Goal: Information Seeking & Learning: Learn about a topic

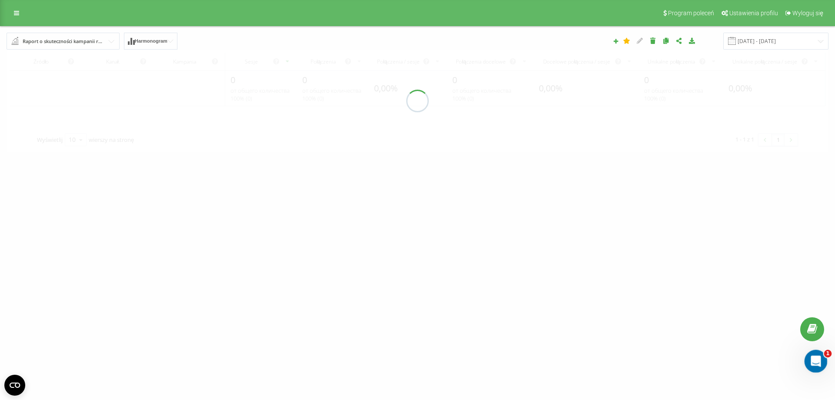
click at [813, 361] on icon "Otwórz komunikator Intercom" at bounding box center [815, 359] width 6 height 7
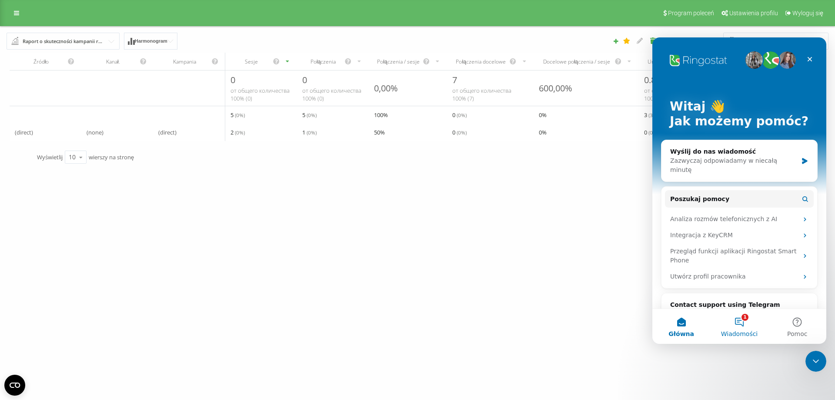
click at [745, 335] on span "Wiadomości" at bounding box center [739, 334] width 37 height 6
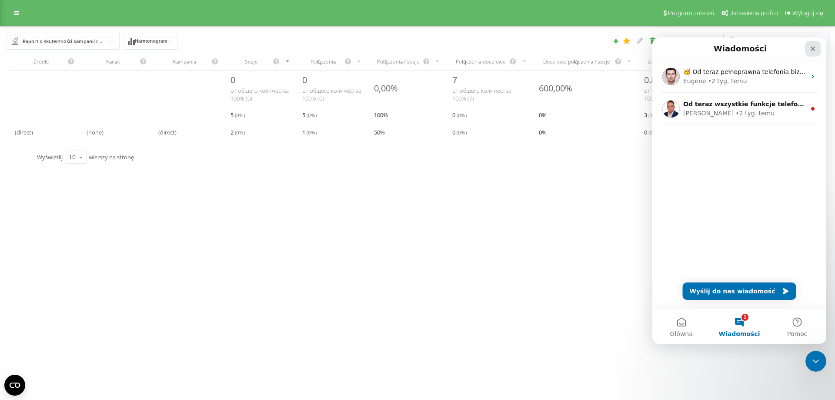
click at [812, 49] on icon "Zamknij" at bounding box center [813, 48] width 7 height 7
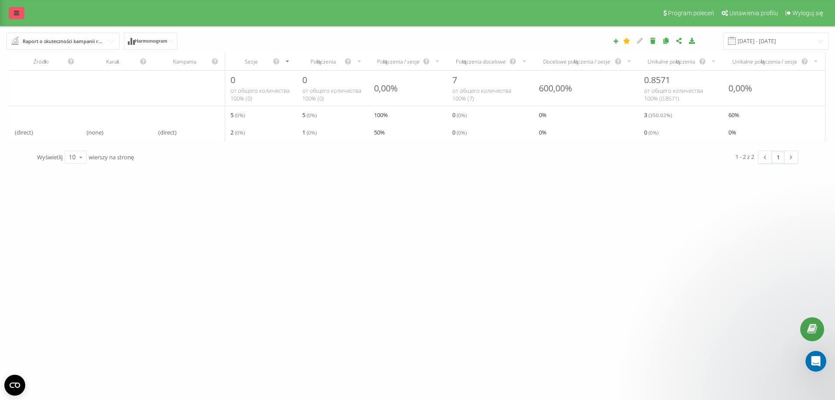
click at [15, 11] on icon at bounding box center [16, 13] width 5 height 6
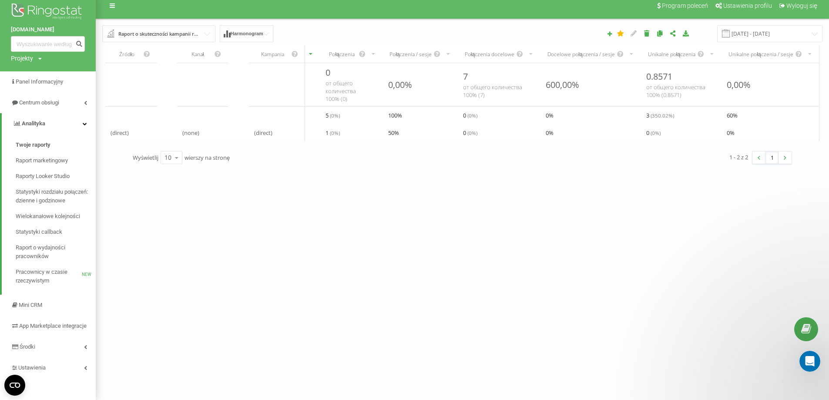
scroll to position [17, 0]
click at [59, 342] on link "Środki" at bounding box center [48, 346] width 96 height 21
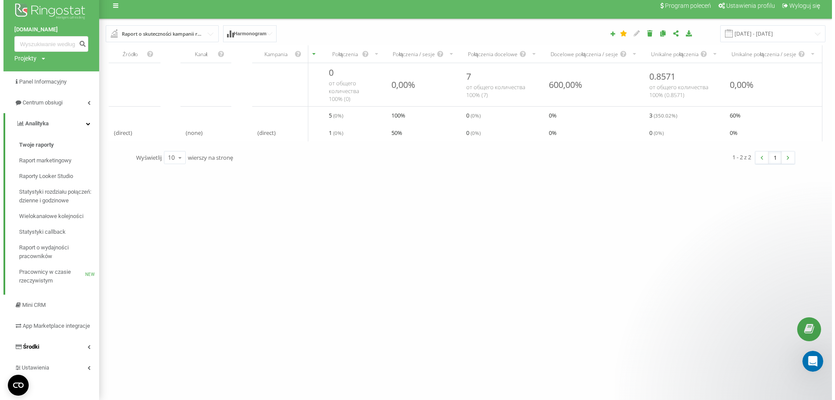
scroll to position [0, 0]
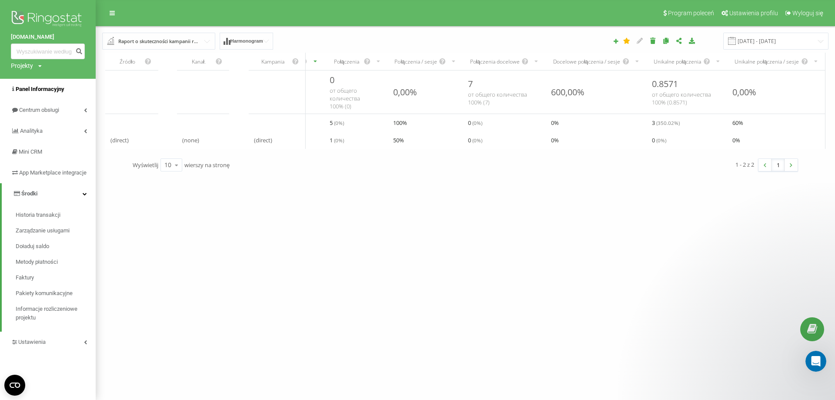
click at [59, 90] on span "Panel Informacyjny" at bounding box center [40, 89] width 49 height 7
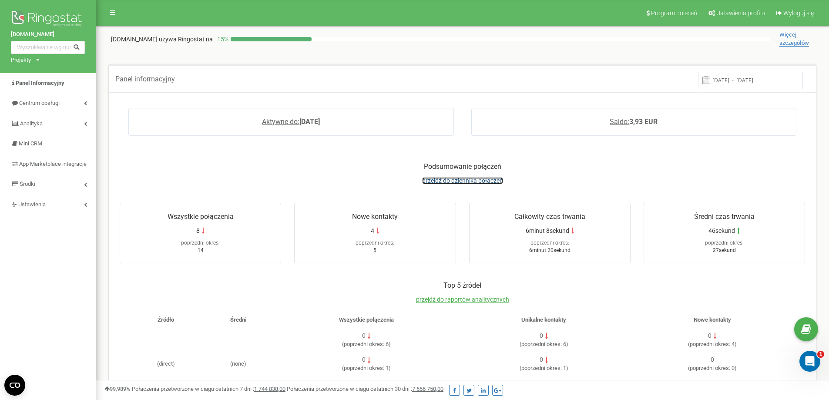
click at [476, 180] on span "przejdź do dziennika połączeń" at bounding box center [462, 180] width 81 height 7
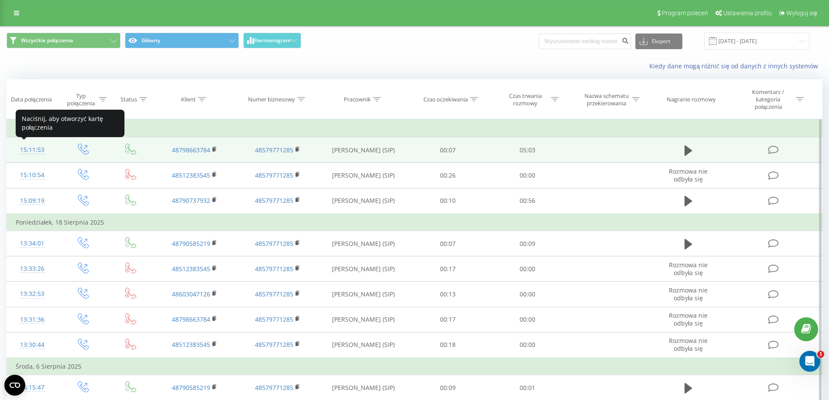
click at [38, 147] on div "15:11:53" at bounding box center [32, 149] width 33 height 17
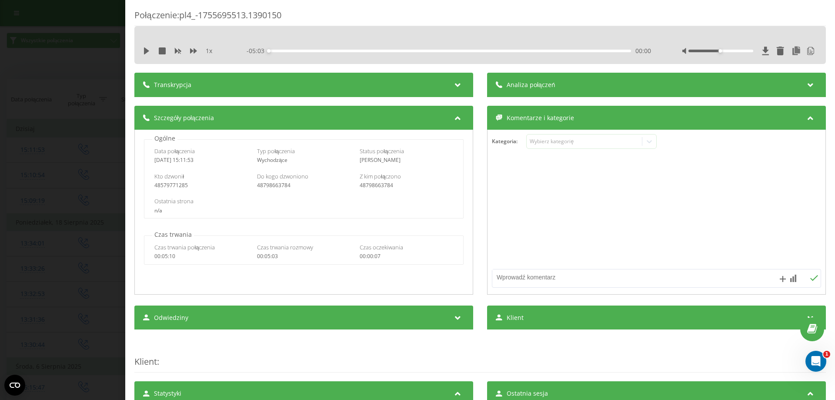
click at [569, 84] on div "Analiza połączeń" at bounding box center [656, 85] width 339 height 24
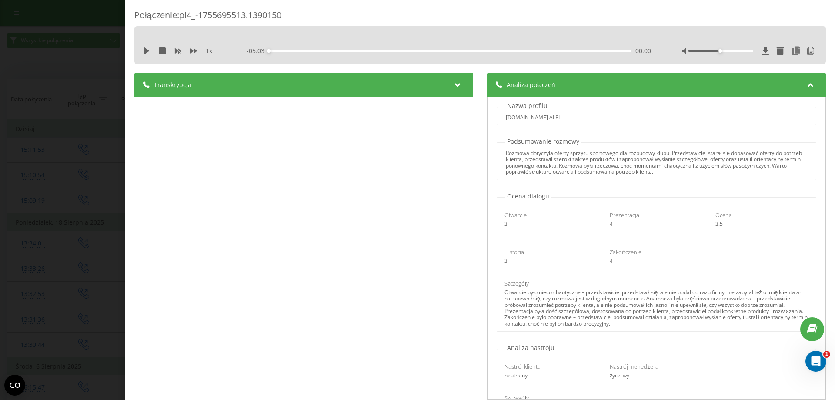
click at [668, 297] on div "Otwarcie było nieco chaotyczne – przedstawiciel przedstawił się, ale nie podał …" at bounding box center [657, 307] width 304 height 37
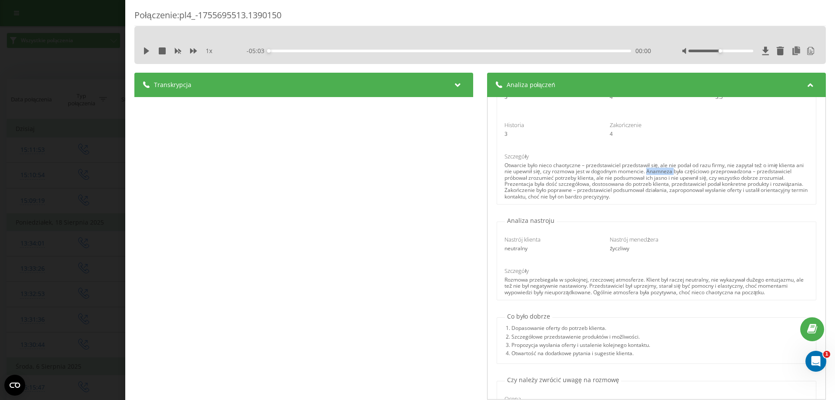
scroll to position [131, 0]
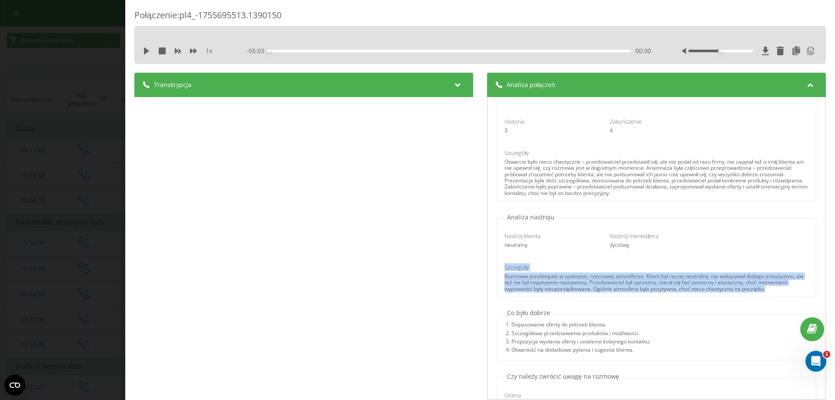
drag, startPoint x: 775, startPoint y: 290, endPoint x: 501, endPoint y: 264, distance: 274.9
click at [505, 264] on div "Szczegóły Rozmowa przebiegała w spokojnej, rzeczowej atmosferze. Klient był rac…" at bounding box center [657, 277] width 304 height 29
click at [532, 261] on div "Nastrój klienta neutralny Nastrój menedżera życzliwy Szczegóły Rozmowa przebieg…" at bounding box center [656, 258] width 318 height 75
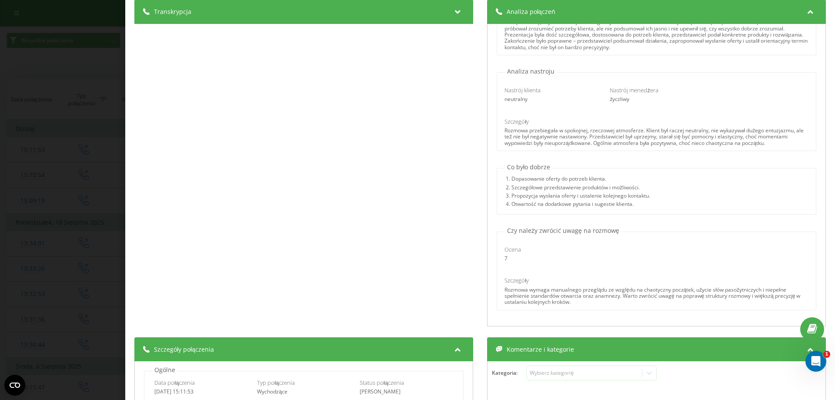
scroll to position [87, 0]
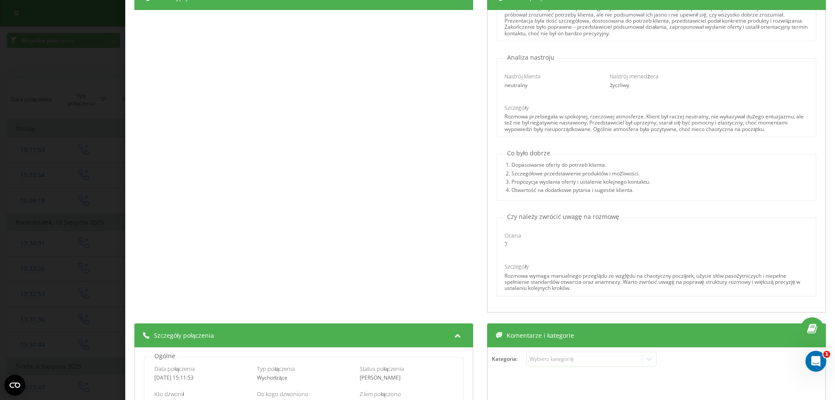
click at [599, 282] on div "Rozmowa wymaga manualnego przeglądu ze względu na chaotyczny początek, użycie s…" at bounding box center [657, 282] width 304 height 19
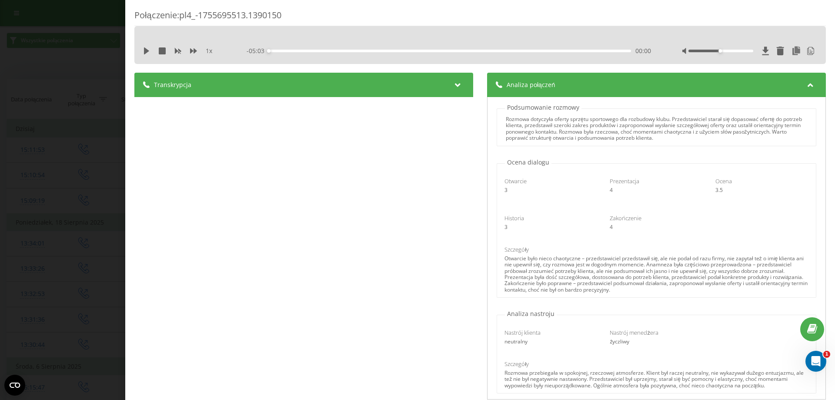
scroll to position [30, 0]
